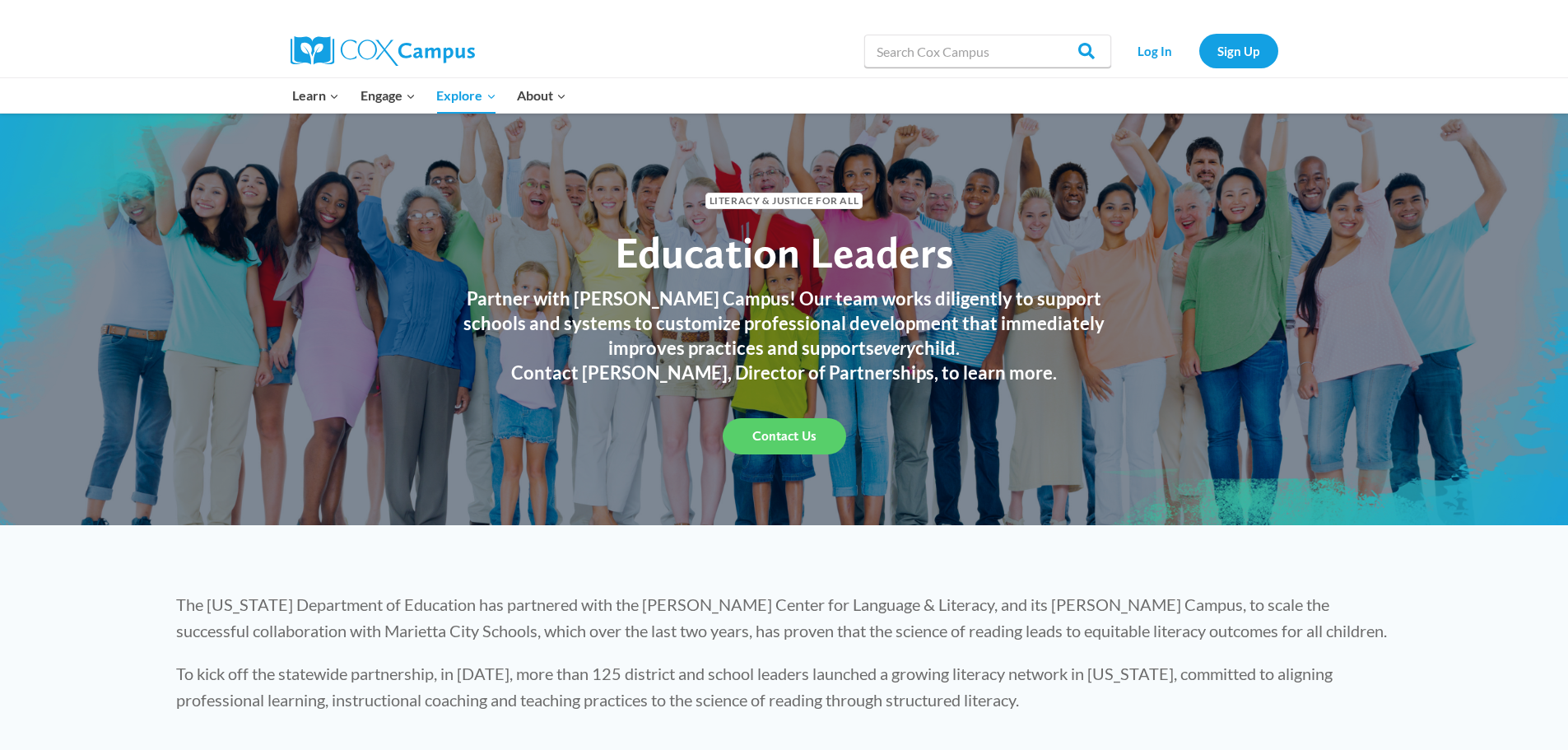
click at [957, 334] on h3 "Partner with [PERSON_NAME] Campus! Our team works diligently to support schools…" at bounding box center [784, 323] width 675 height 74
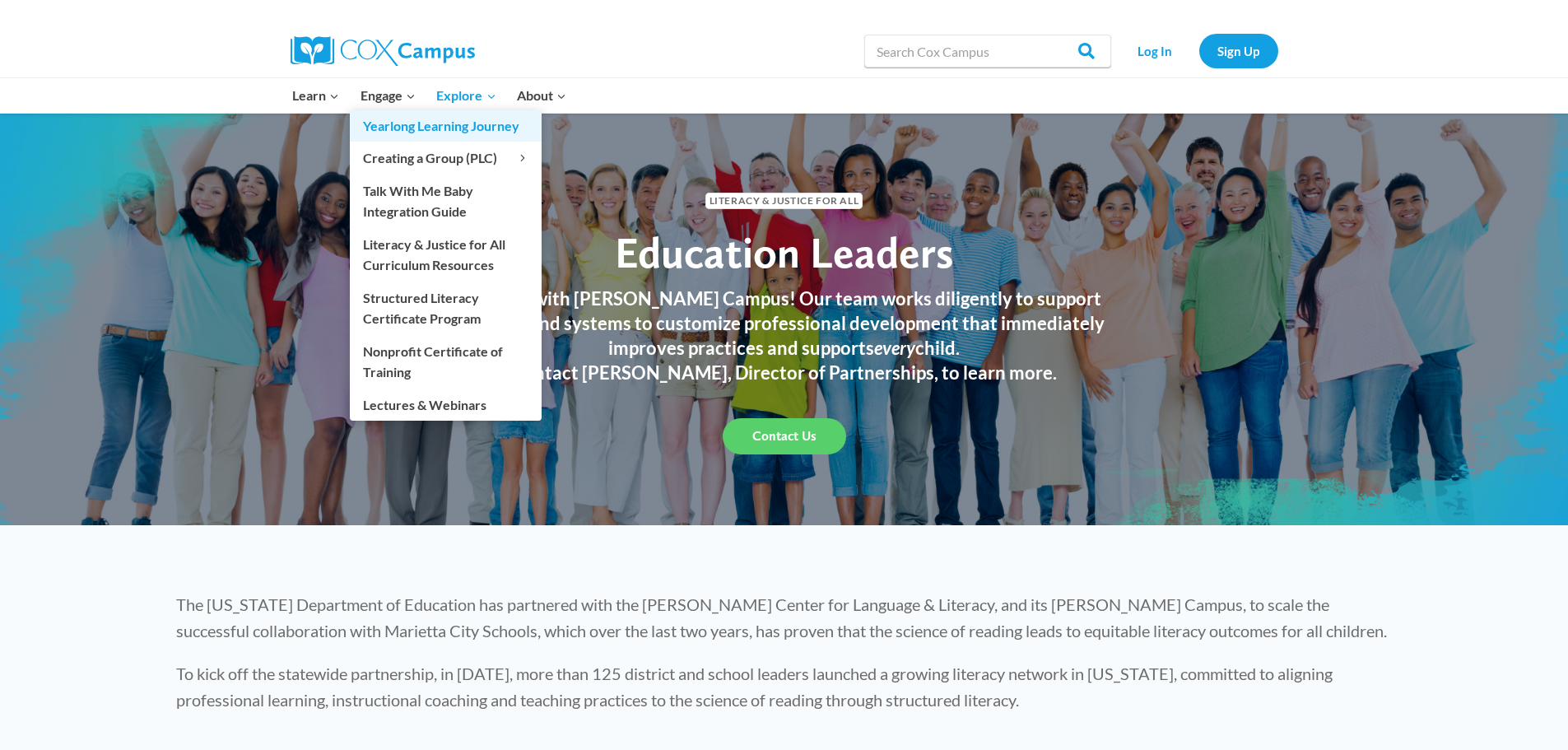
click at [402, 126] on link "Yearlong Learning Journey" at bounding box center [446, 126] width 192 height 31
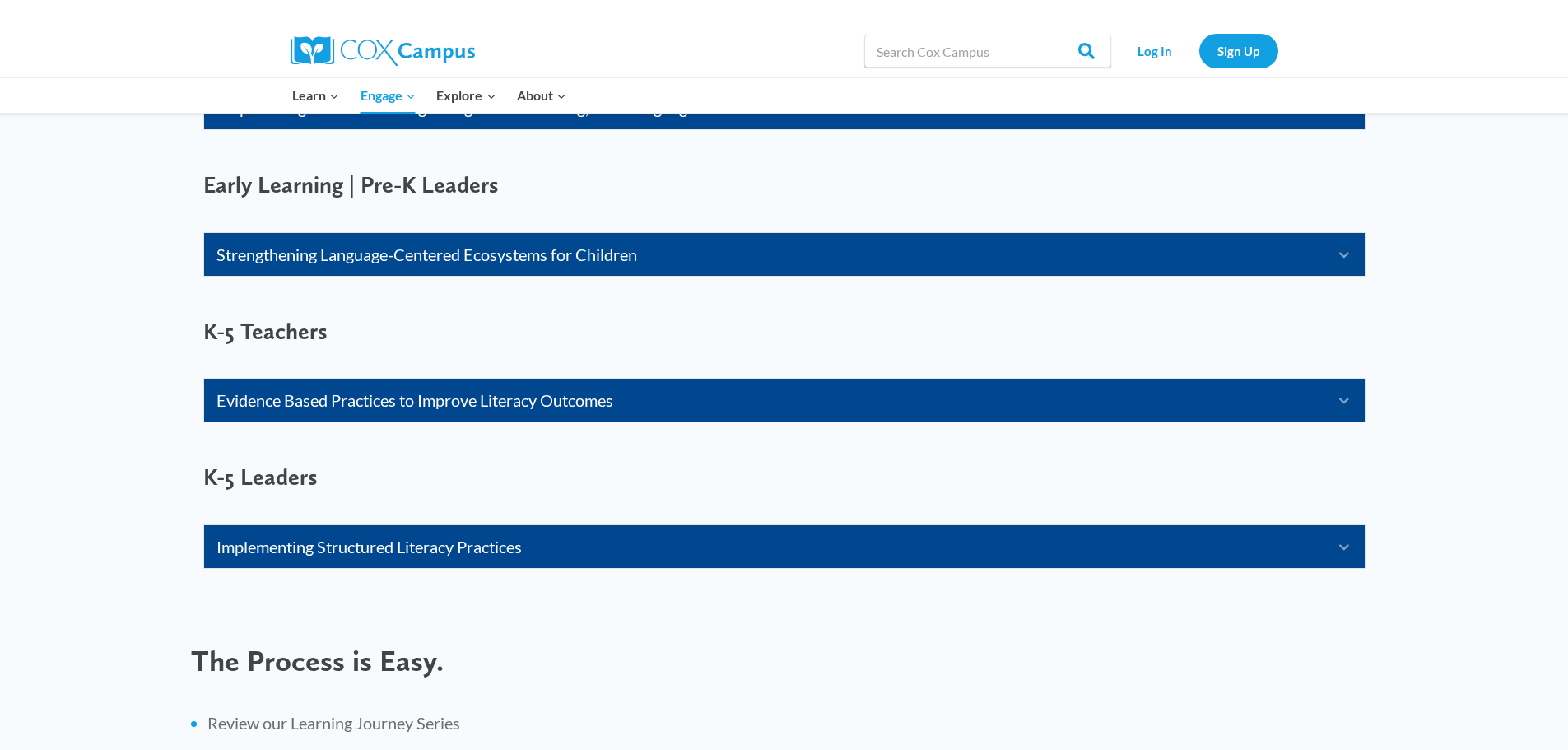
scroll to position [1175, 0]
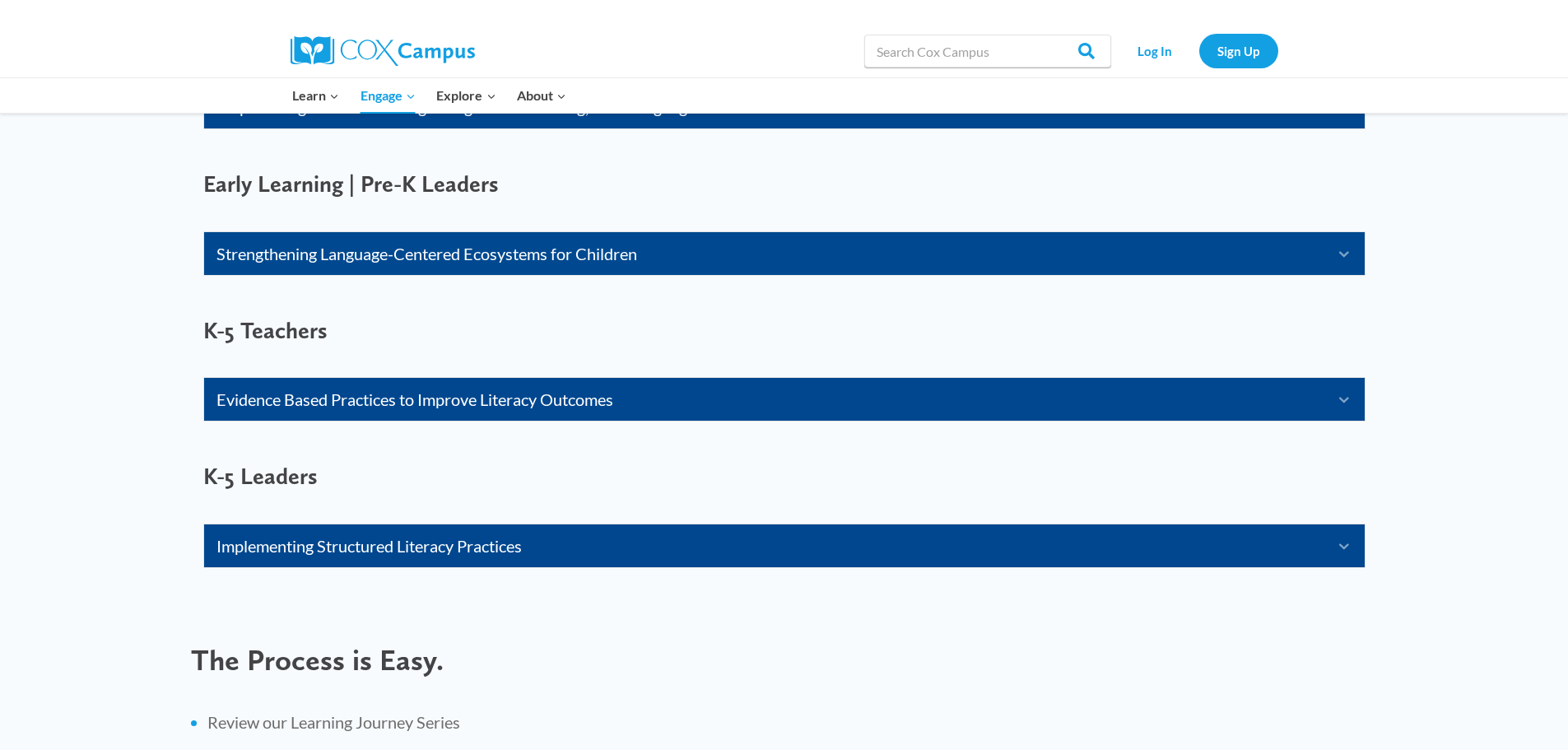
click at [1347, 398] on icon "Expand" at bounding box center [1338, 398] width 29 height 26
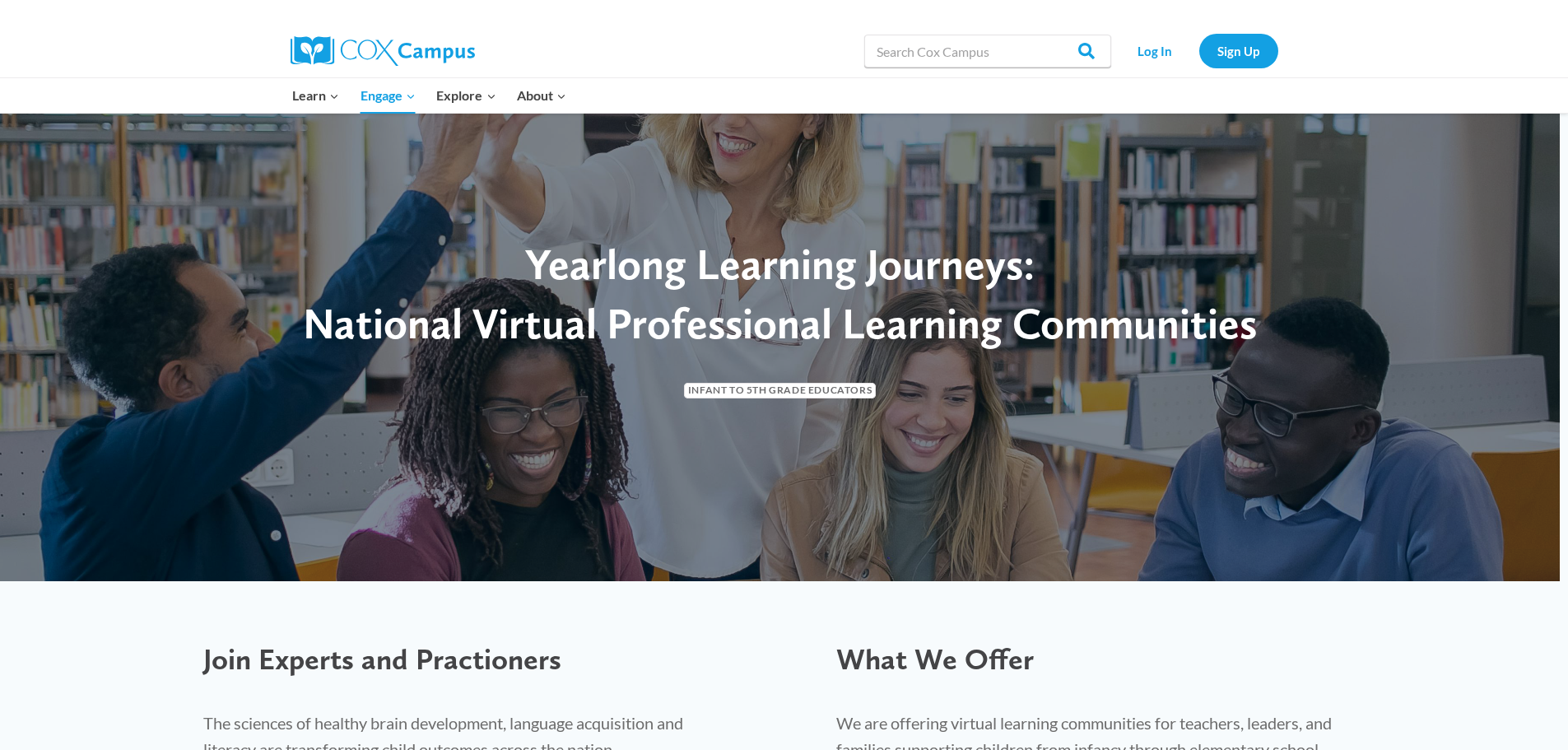
scroll to position [0, 0]
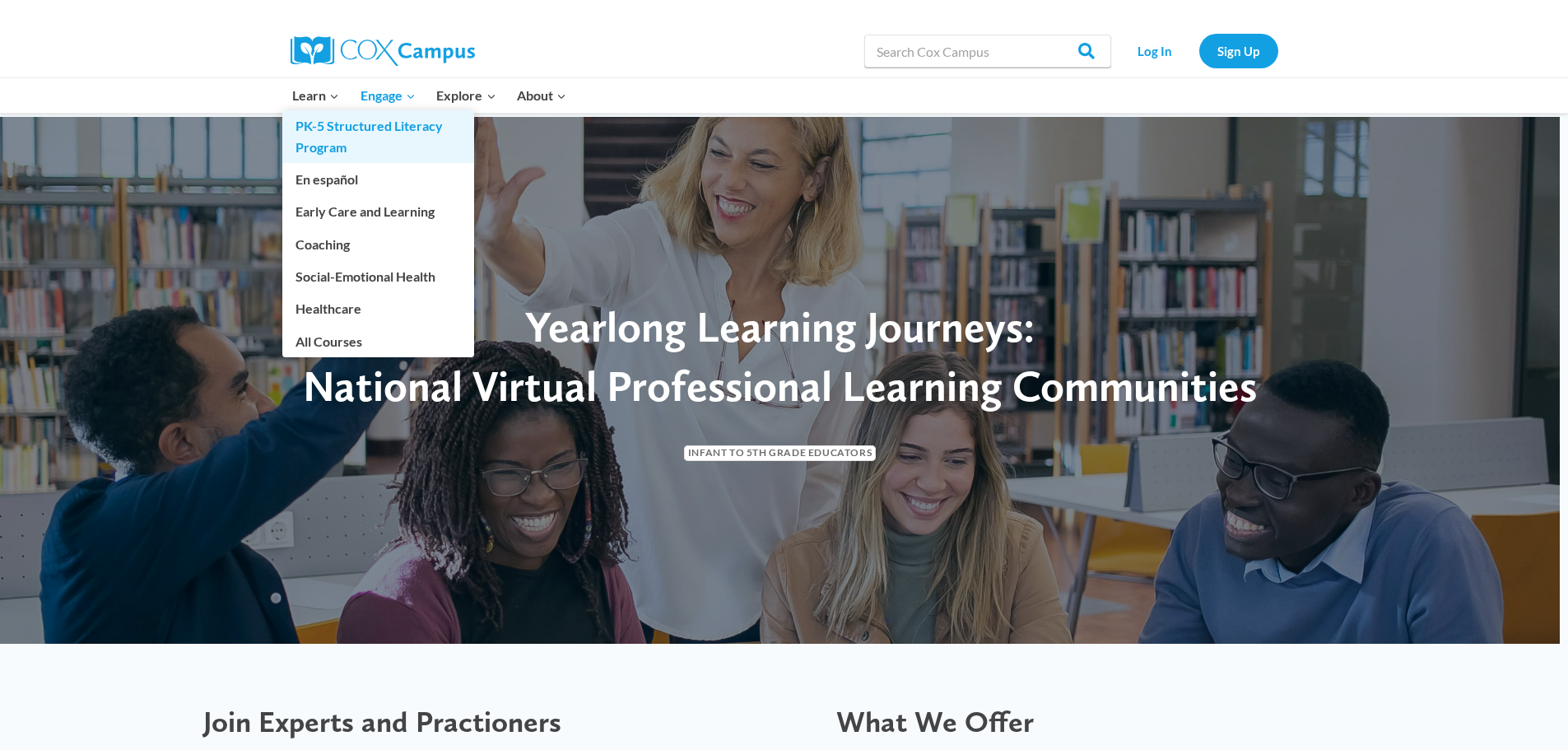
click at [352, 130] on link "PK-5 Structured Literacy Program" at bounding box center [379, 136] width 192 height 53
